Goal: Task Accomplishment & Management: Use online tool/utility

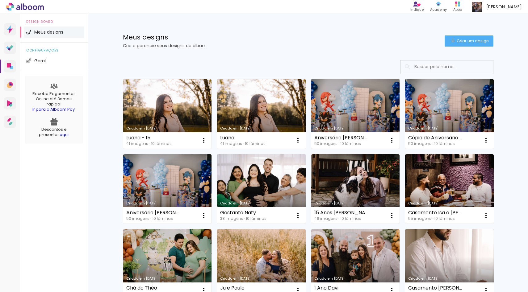
click at [370, 105] on link "Criado em [DATE]" at bounding box center [355, 114] width 89 height 70
